Goal: Find specific page/section: Find specific page/section

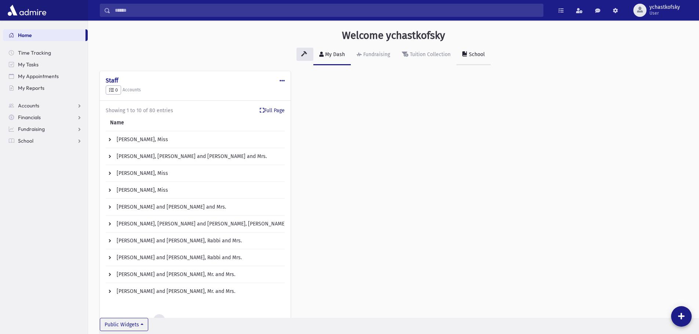
click at [461, 55] on link "School" at bounding box center [474, 55] width 34 height 21
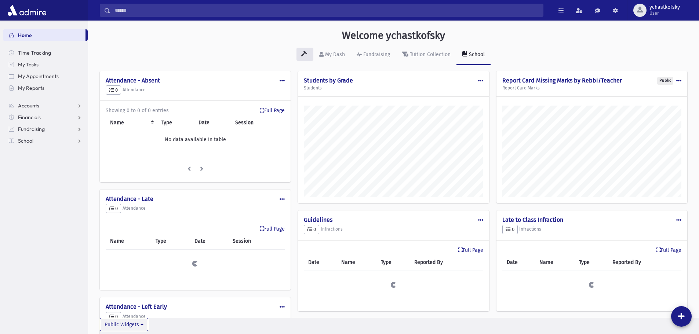
scroll to position [438, 611]
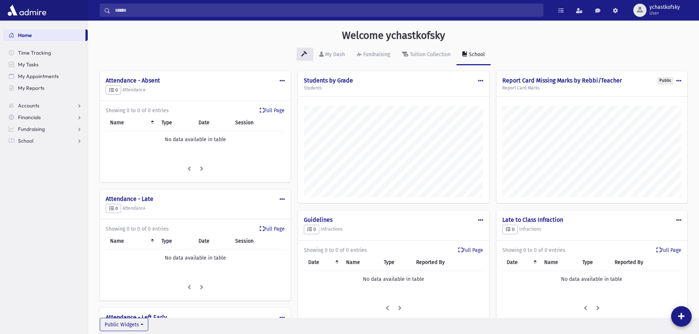
click at [480, 79] on span at bounding box center [480, 80] width 5 height 5
click at [367, 97] on div at bounding box center [393, 150] width 191 height 106
click at [334, 80] on h4 "Students by Grade" at bounding box center [393, 80] width 179 height 7
click at [326, 91] on h5 "Students" at bounding box center [393, 88] width 179 height 5
drag, startPoint x: 327, startPoint y: 77, endPoint x: 334, endPoint y: 94, distance: 18.0
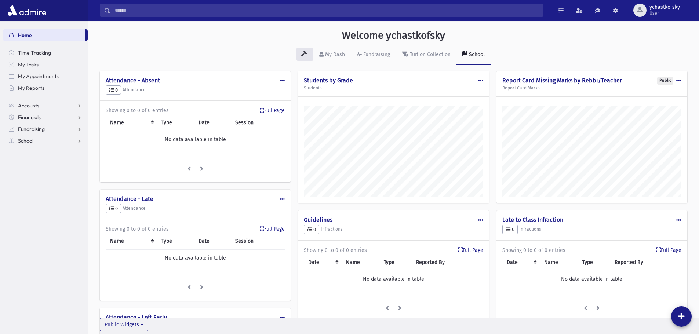
click at [327, 78] on h4 "Students by Grade" at bounding box center [393, 80] width 179 height 7
